Goal: Register for event/course

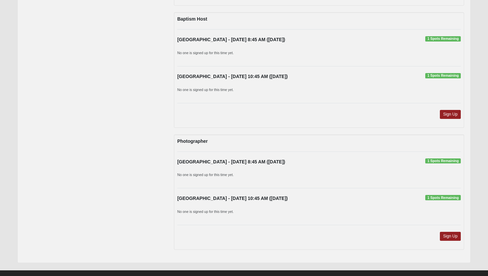
scroll to position [450, 0]
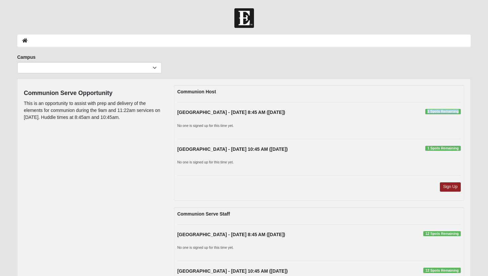
drag, startPoint x: 427, startPoint y: 112, endPoint x: 460, endPoint y: 111, distance: 32.5
click at [460, 111] on span "1 Spots Remaining" at bounding box center [443, 111] width 36 height 5
click at [469, 90] on div "Communion Host Orange Park - 9/21/2025 8:45 AM (9/21/2025) 1 Spots Remaining No…" at bounding box center [319, 207] width 300 height 244
click at [311, 6] on body "Hello Matt My Account Log Out Event Search Error" at bounding box center [244, 180] width 488 height 360
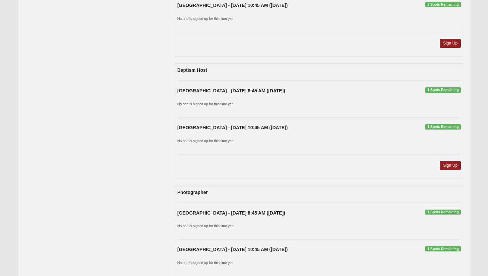
scroll to position [450, 0]
